Goal: Information Seeking & Learning: Learn about a topic

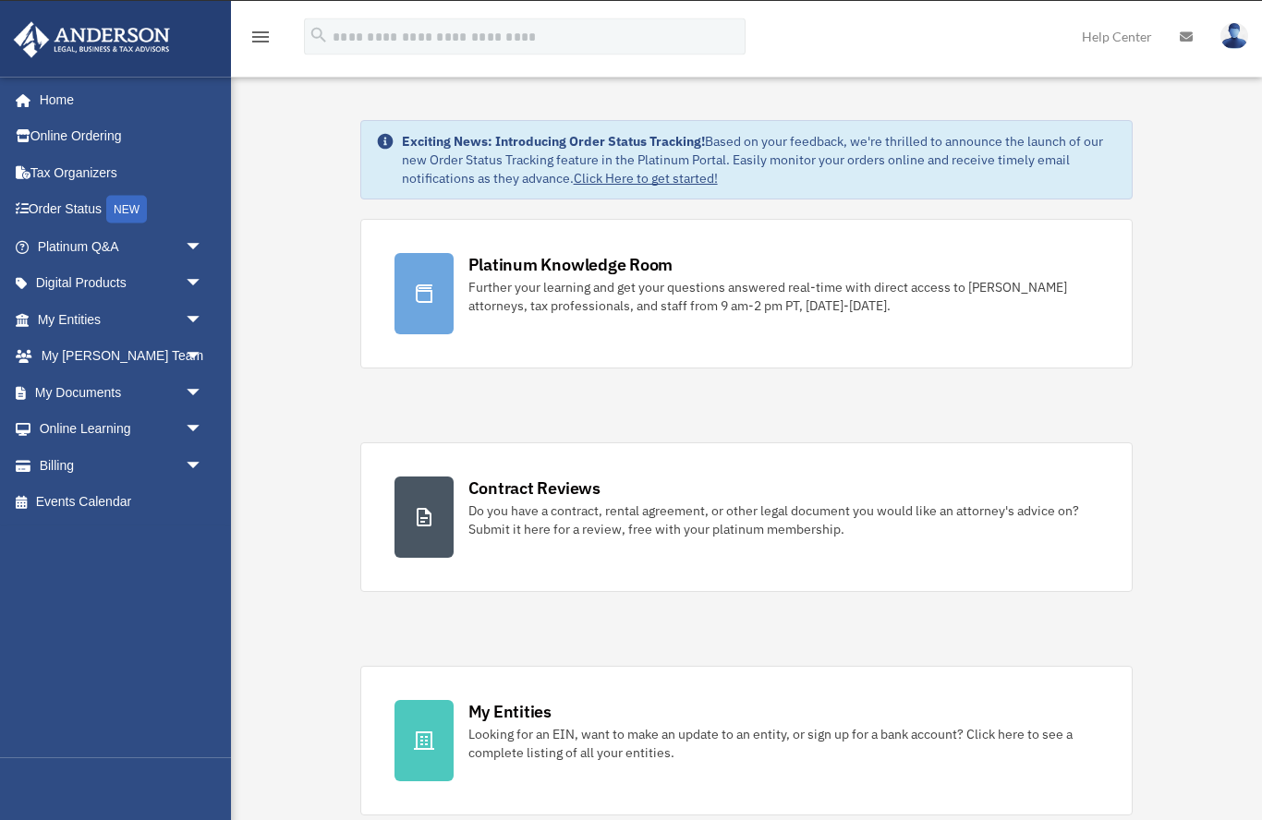
scroll to position [30, 0]
click at [110, 249] on link "Platinum Q&A arrow_drop_down" at bounding box center [122, 246] width 218 height 37
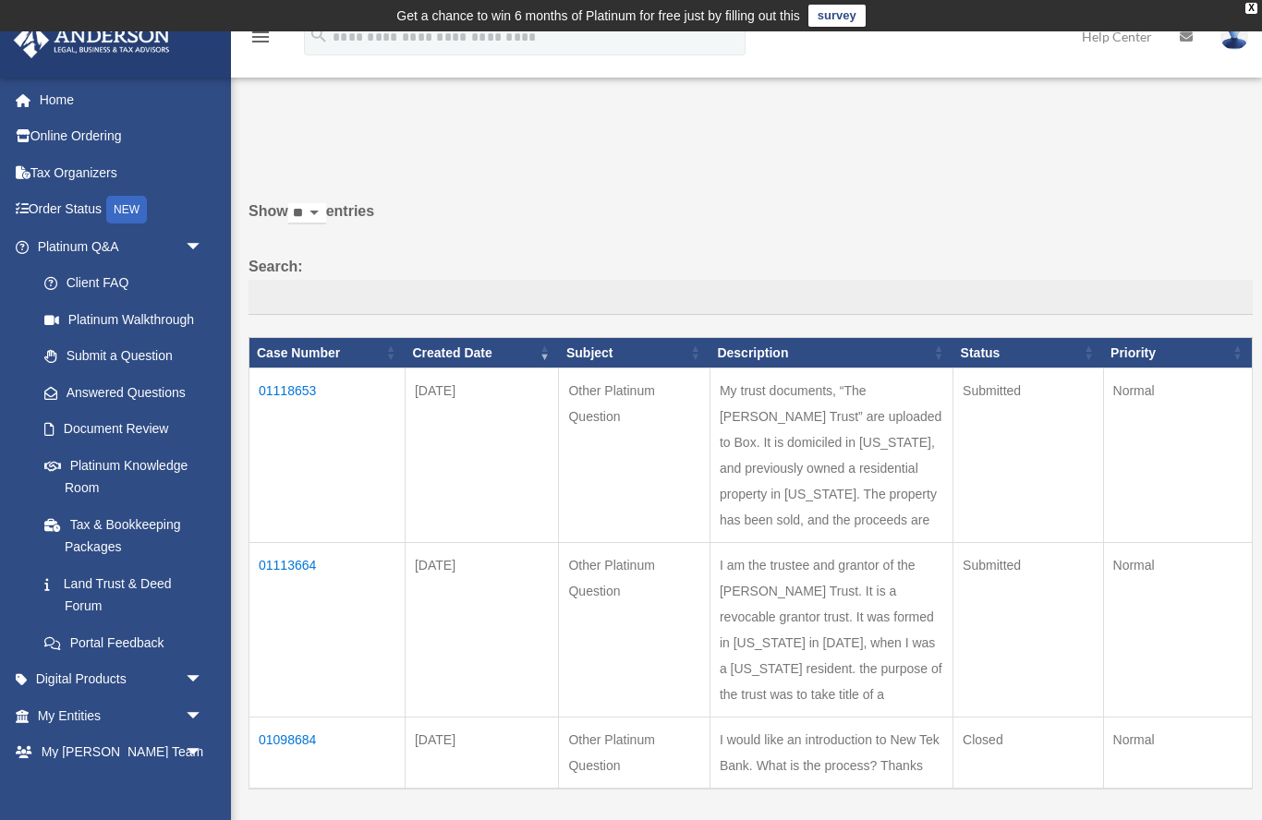
click at [116, 286] on link "Client FAQ" at bounding box center [124, 283] width 196 height 37
click at [105, 242] on link "Platinum Q&A arrow_drop_down" at bounding box center [117, 246] width 209 height 37
click at [111, 231] on link "Platinum Q&A arrow_drop_down" at bounding box center [117, 246] width 209 height 37
click at [309, 401] on td "01118653" at bounding box center [327, 456] width 156 height 175
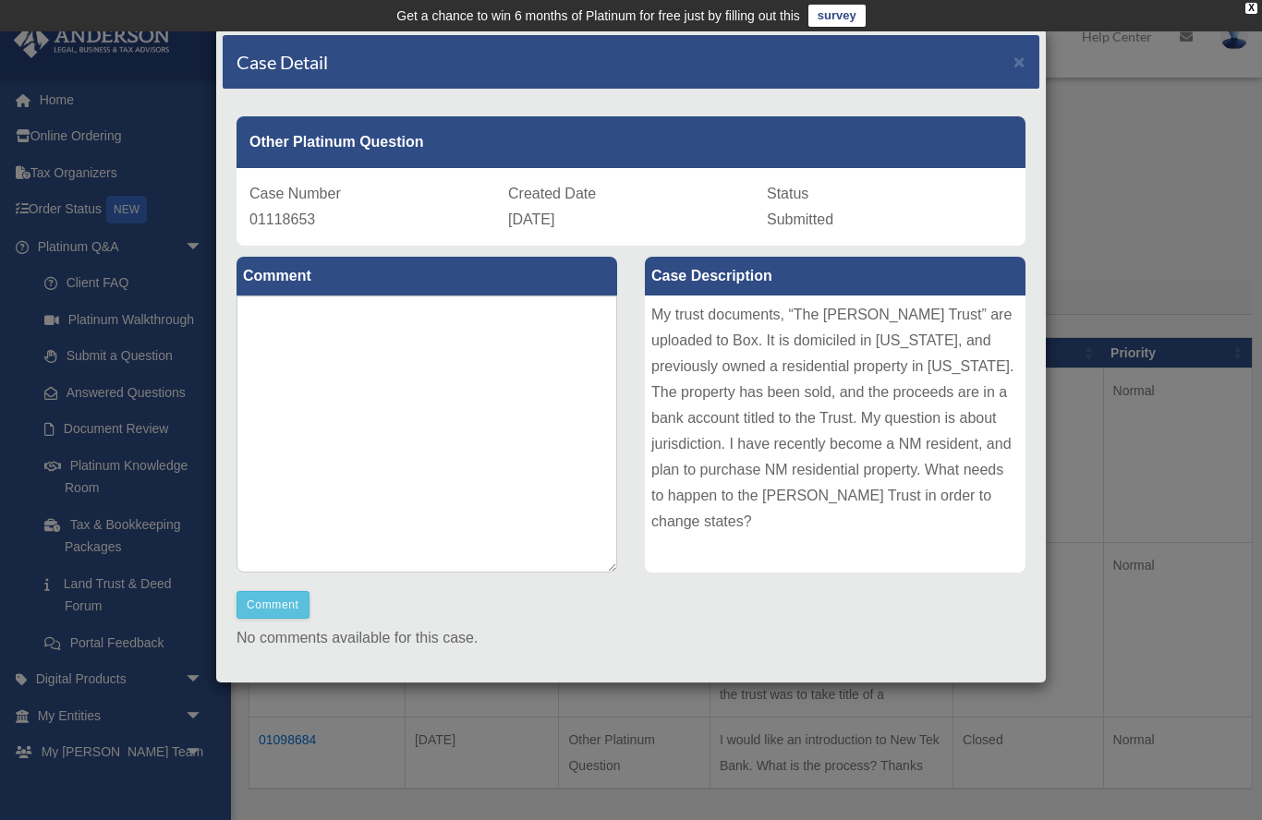
click at [114, 246] on div "Case Detail × Other Platinum Question Case Number 01118653 Created Date Septemb…" at bounding box center [631, 410] width 1262 height 820
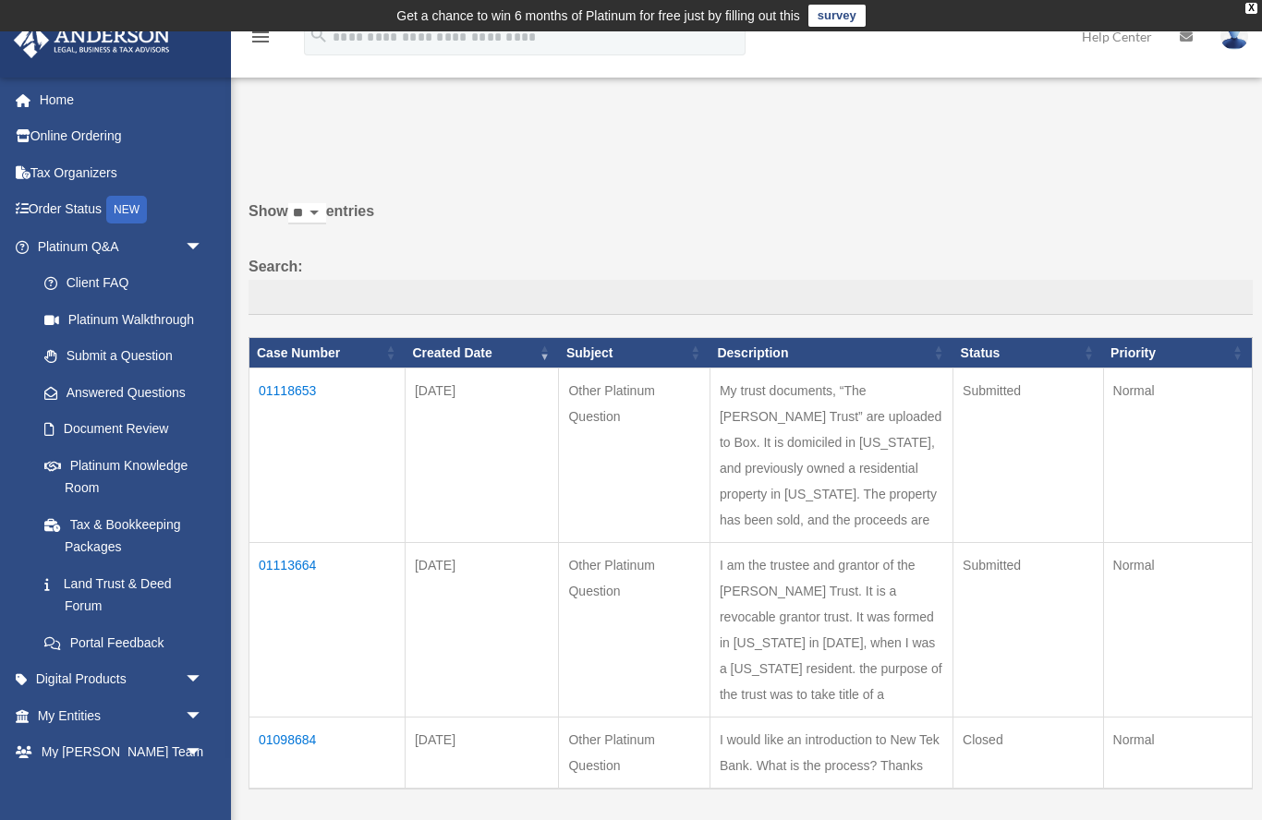
click at [131, 638] on link "Portal Feedback" at bounding box center [124, 643] width 196 height 37
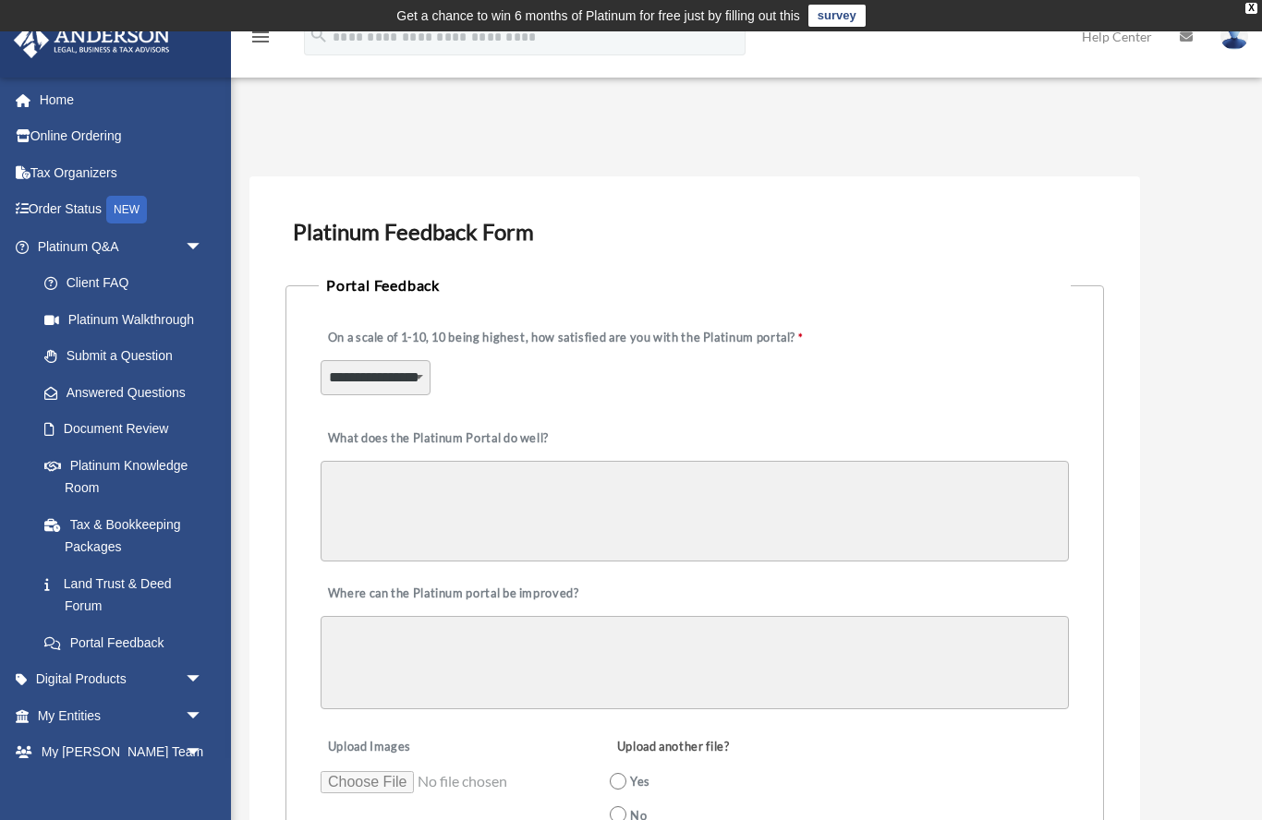
click at [115, 237] on link "Platinum Q&A arrow_drop_down" at bounding box center [122, 246] width 218 height 37
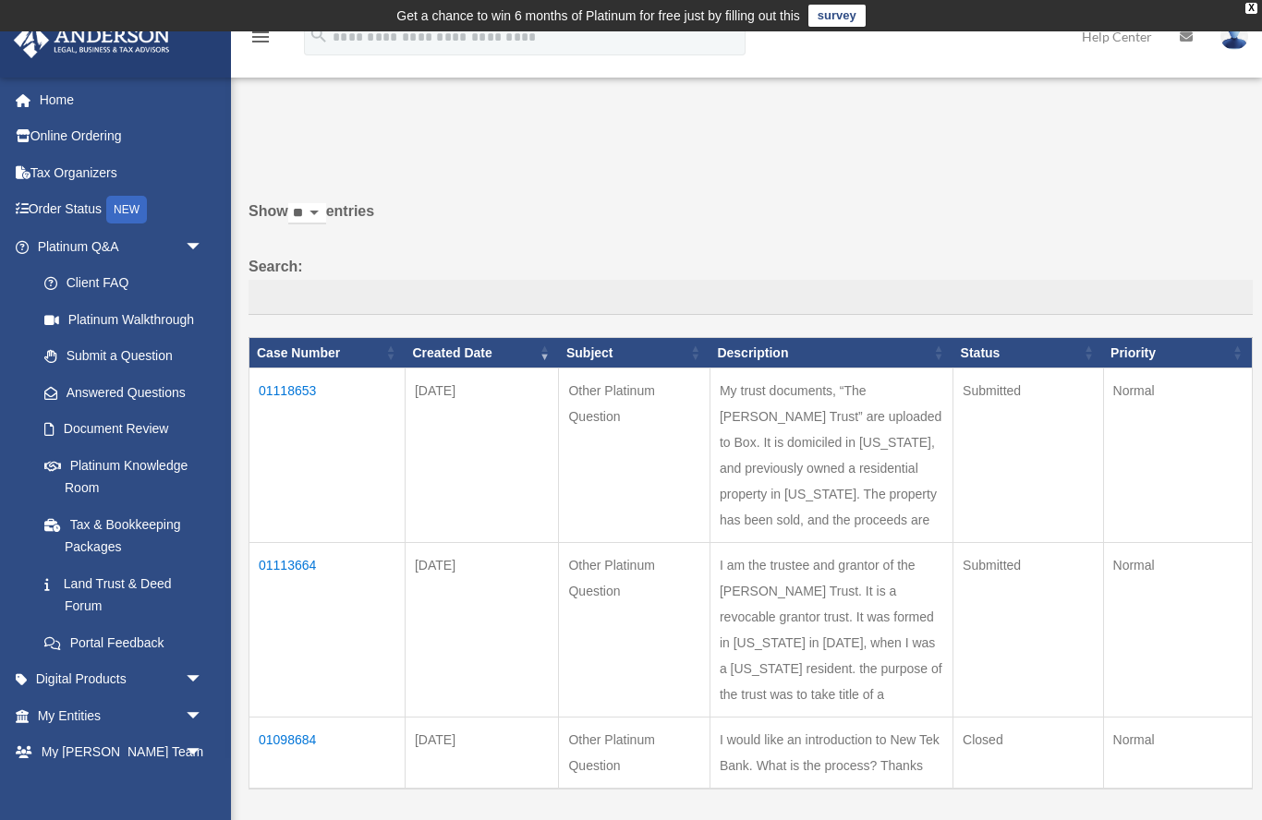
click at [146, 468] on link "Platinum Knowledge Room" at bounding box center [124, 476] width 196 height 59
